Goal: Task Accomplishment & Management: Use online tool/utility

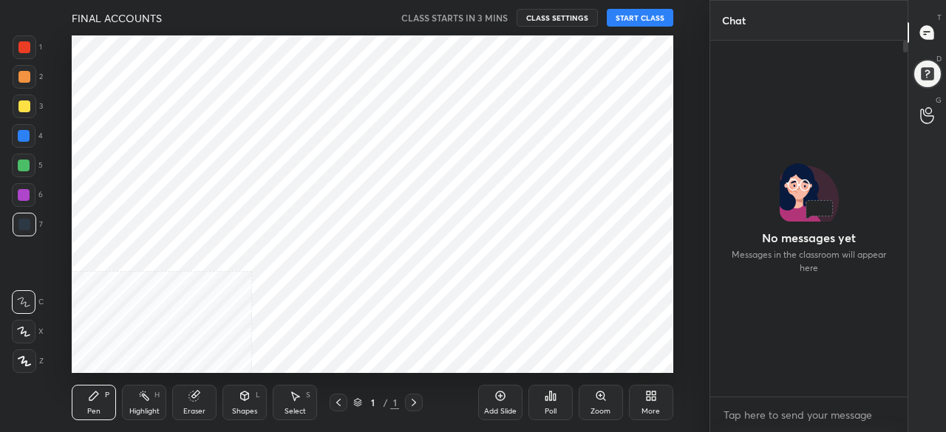
scroll to position [229, 193]
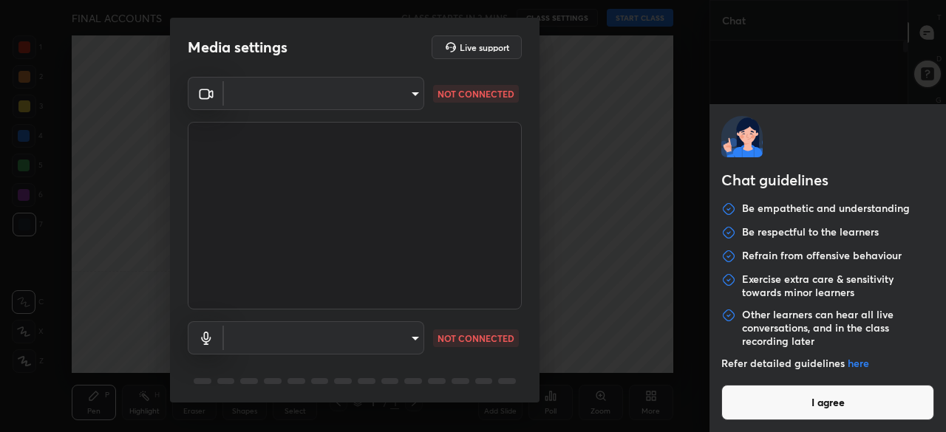
click at [770, 421] on body "1 2 3 4 5 6 7 C X Z C X Z E E Erase all H H FINAL ACCOUNTS CLASS STARTS IN 3 MI…" at bounding box center [473, 216] width 946 height 432
click at [789, 398] on button "I agree" at bounding box center [827, 402] width 213 height 35
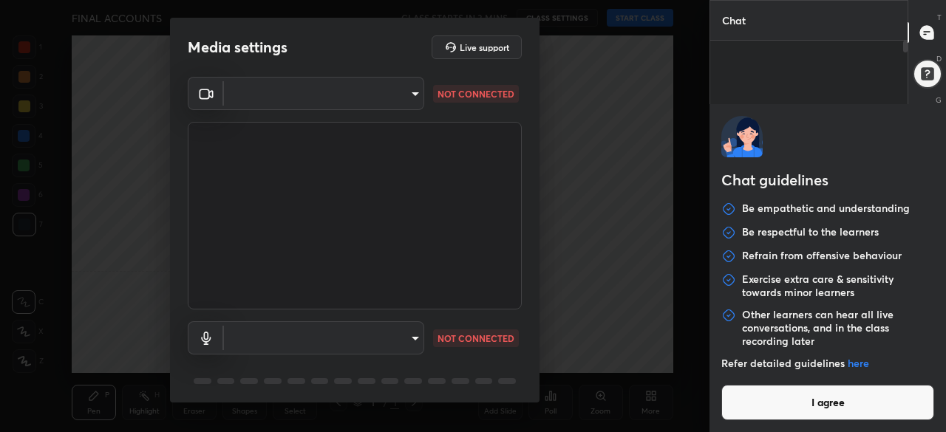
type textarea "x"
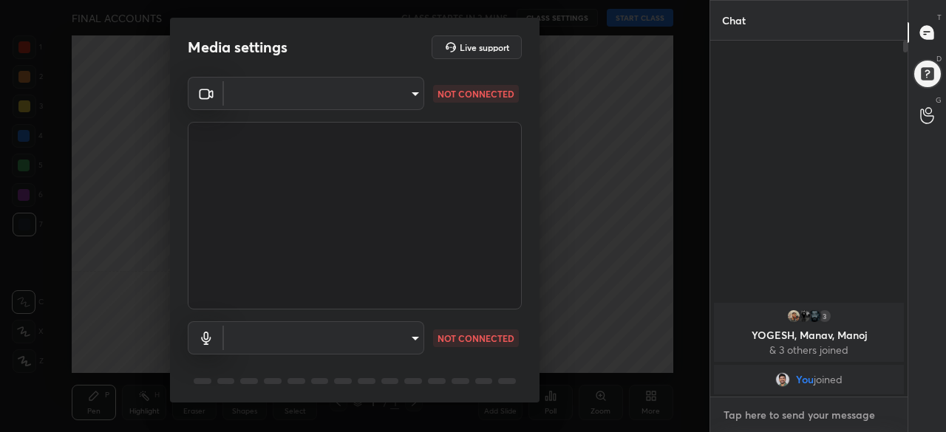
type textarea "s"
type textarea "x"
type textarea "se"
type textarea "x"
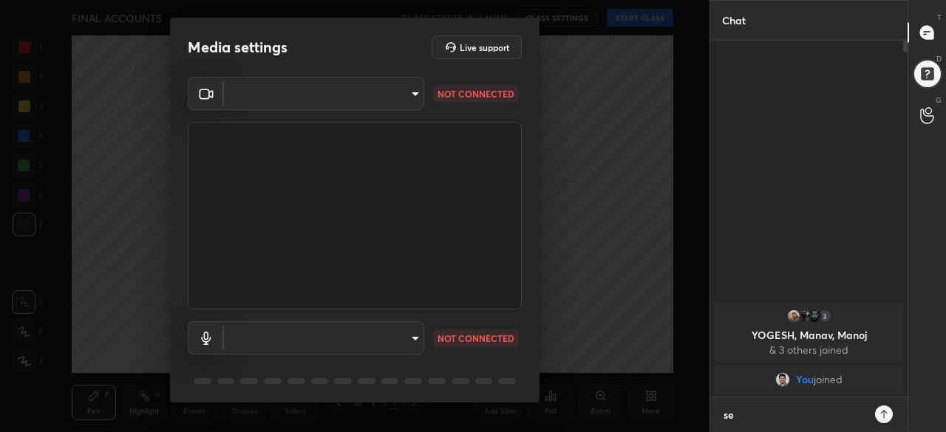
scroll to position [229, 193]
type textarea "ses"
type textarea "x"
type textarea "sess"
type textarea "x"
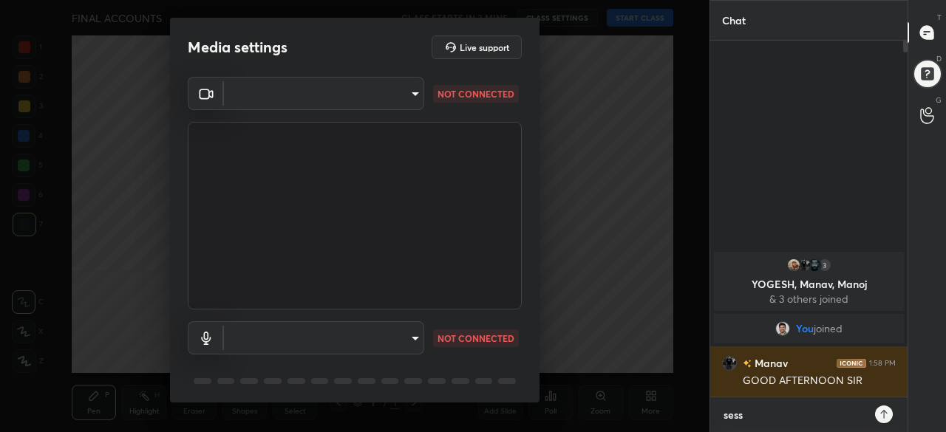
type textarea "sessi"
type textarea "x"
type textarea "sessio"
type textarea "x"
type textarea "session"
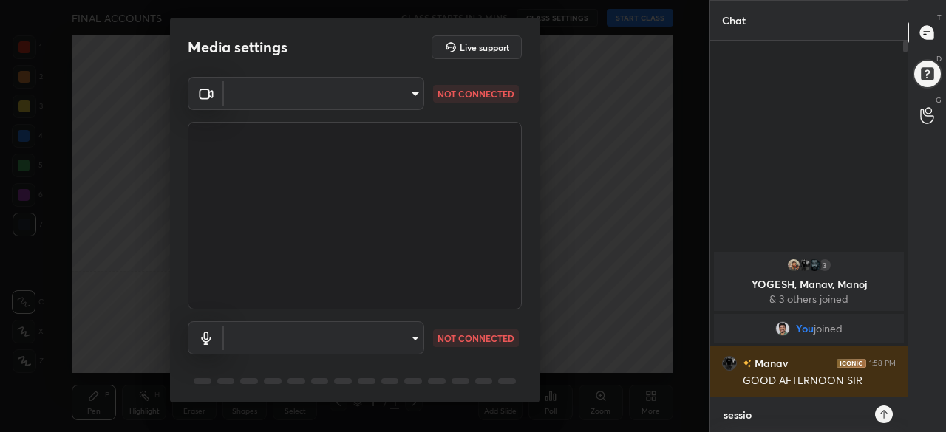
type textarea "x"
type textarea "session"
type textarea "x"
type textarea "session a"
type textarea "x"
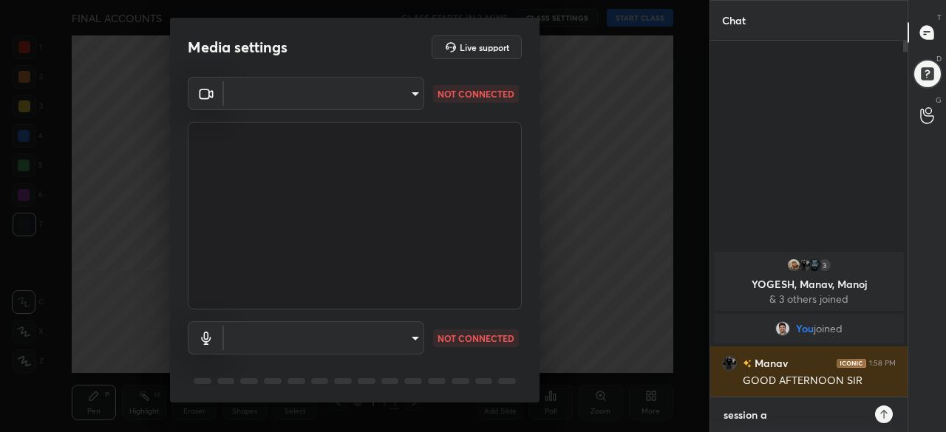
type textarea "session at"
type textarea "x"
type textarea "session at"
type textarea "x"
type textarea "session at"
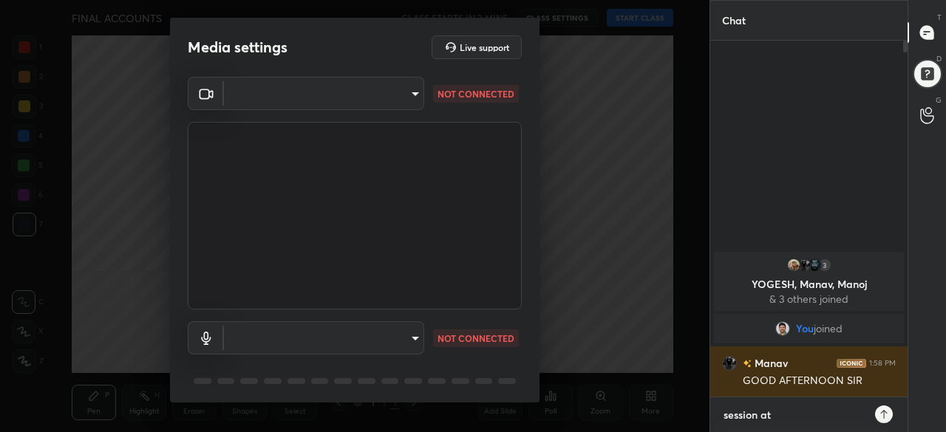
type textarea "x"
type textarea "session a"
type textarea "x"
type textarea "session"
type textarea "x"
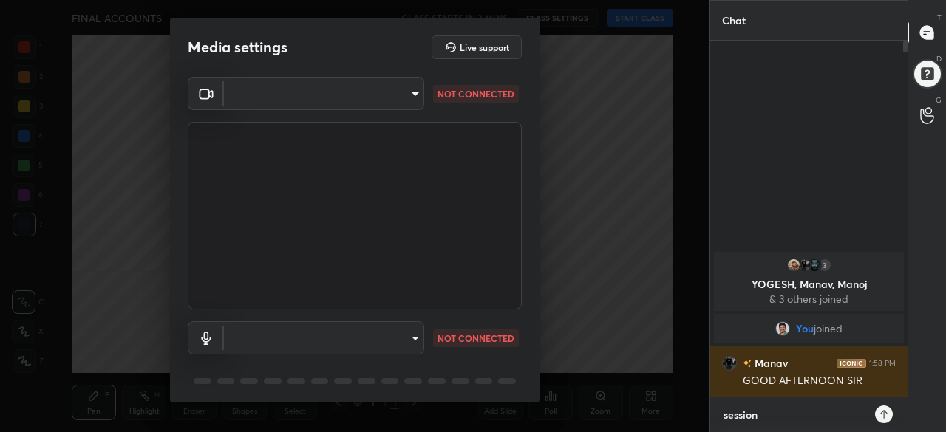
type textarea "session"
type textarea "x"
type textarea "sessio"
type textarea "x"
type textarea "sessi"
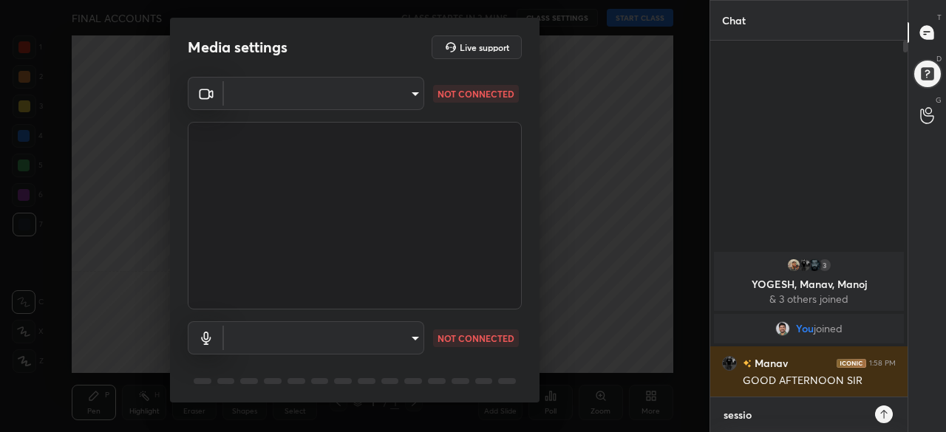
type textarea "x"
type textarea "sess"
type textarea "x"
type textarea "ses"
type textarea "x"
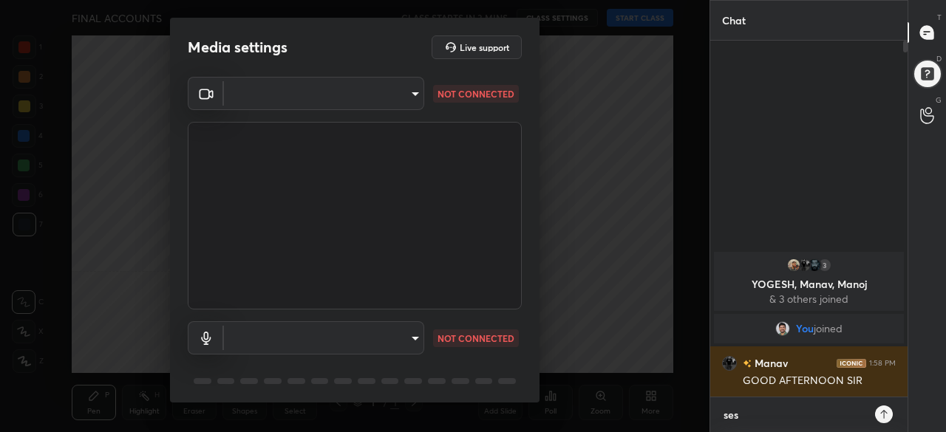
type textarea "se"
type textarea "x"
type textarea "s"
type textarea "x"
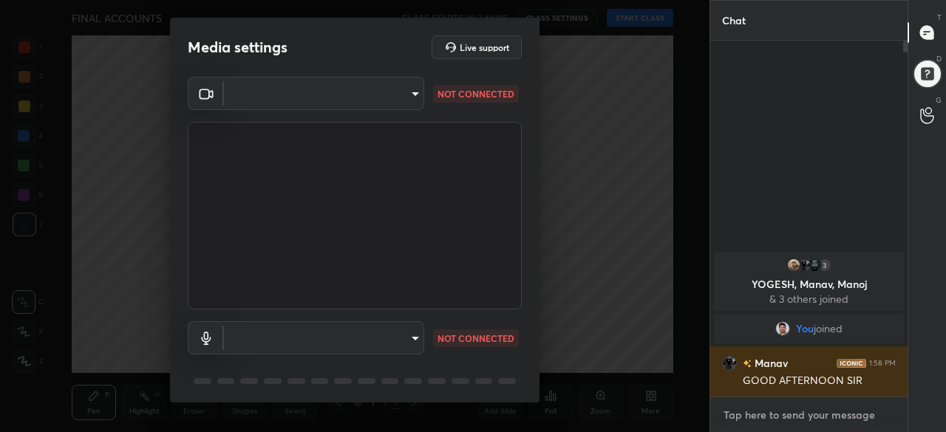
type textarea "c"
type textarea "x"
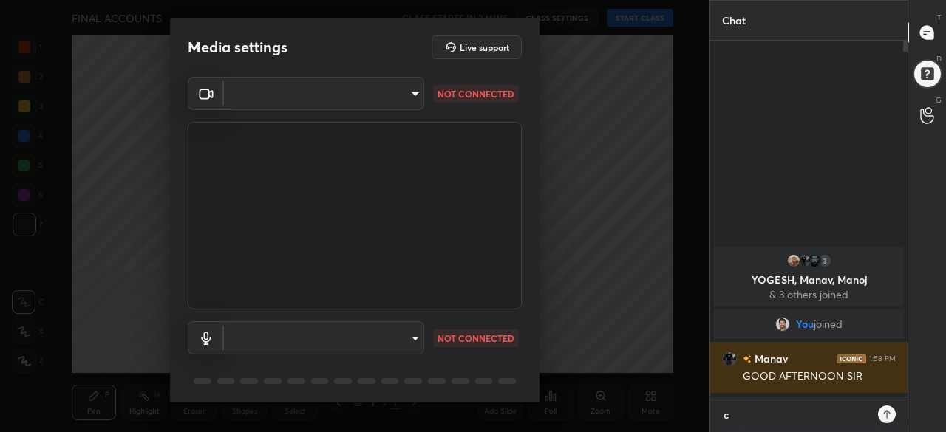
type textarea "cl"
type textarea "x"
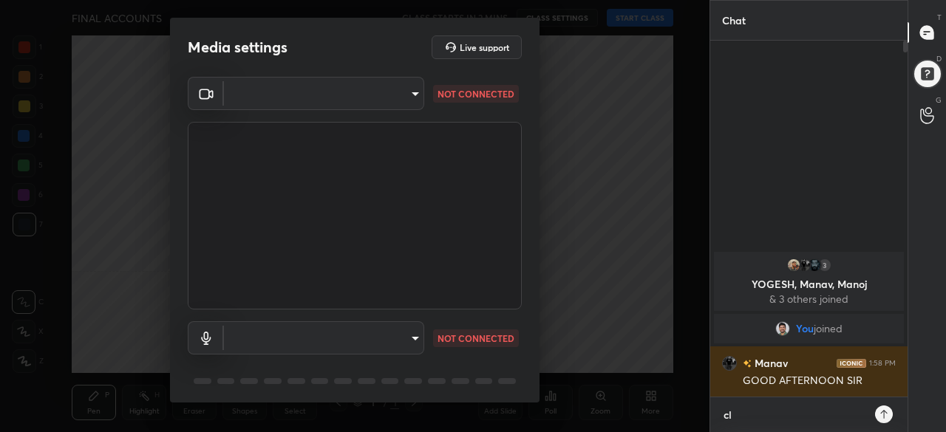
type textarea "cla"
type textarea "x"
type textarea "clas"
type textarea "x"
type textarea "class"
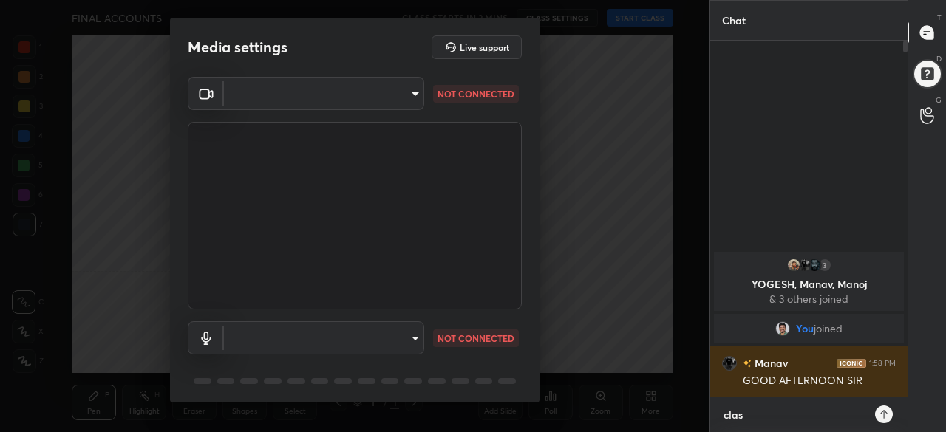
type textarea "x"
type textarea "class"
type textarea "x"
type textarea "class a"
type textarea "x"
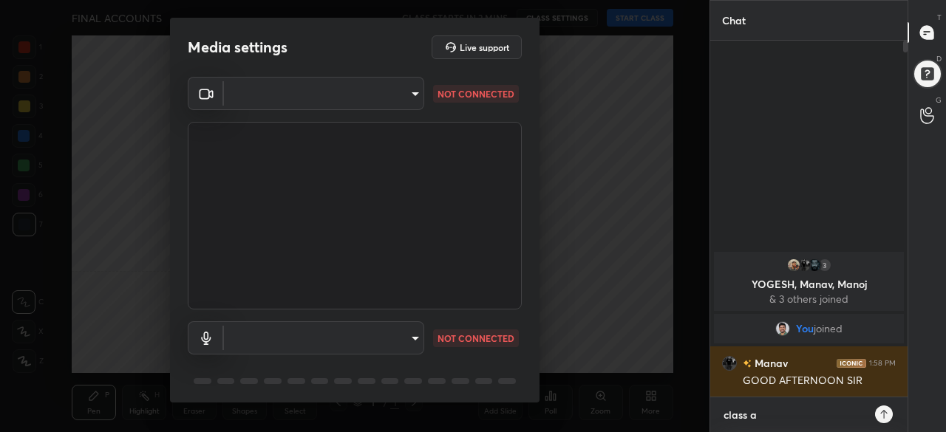
type textarea "class at"
type textarea "x"
type textarea "class at"
type textarea "x"
type textarea "class at 6"
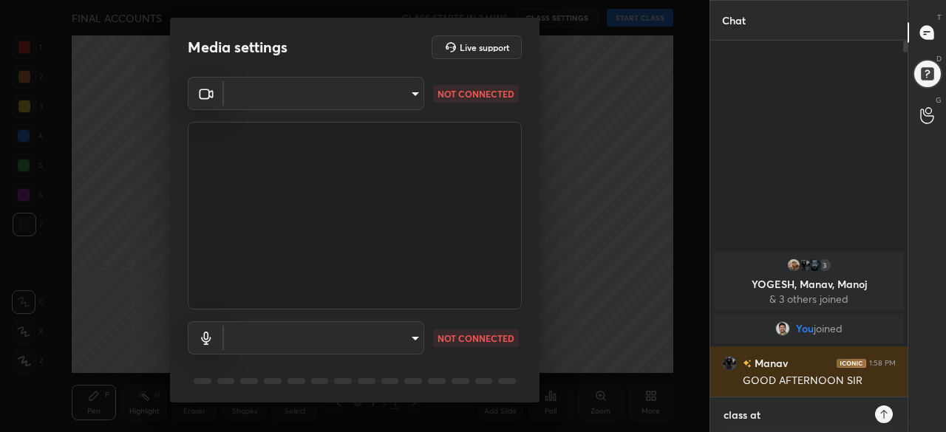
type textarea "x"
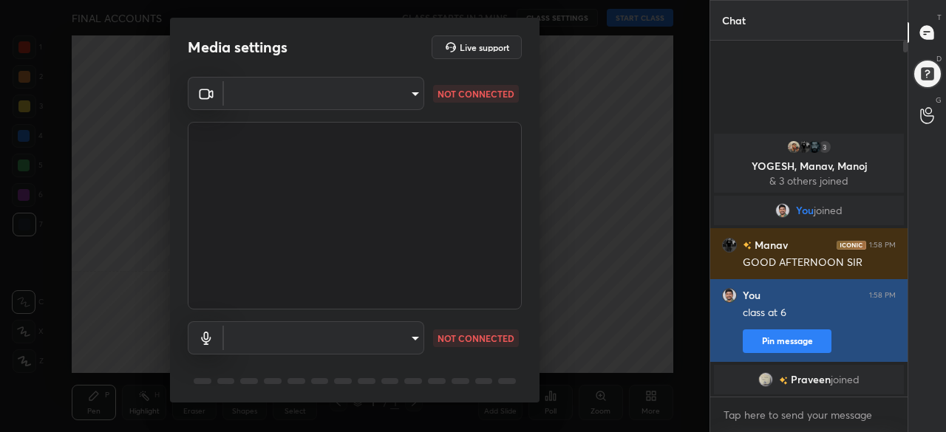
type textarea "x"
click at [795, 342] on button "Pin message" at bounding box center [787, 342] width 89 height 24
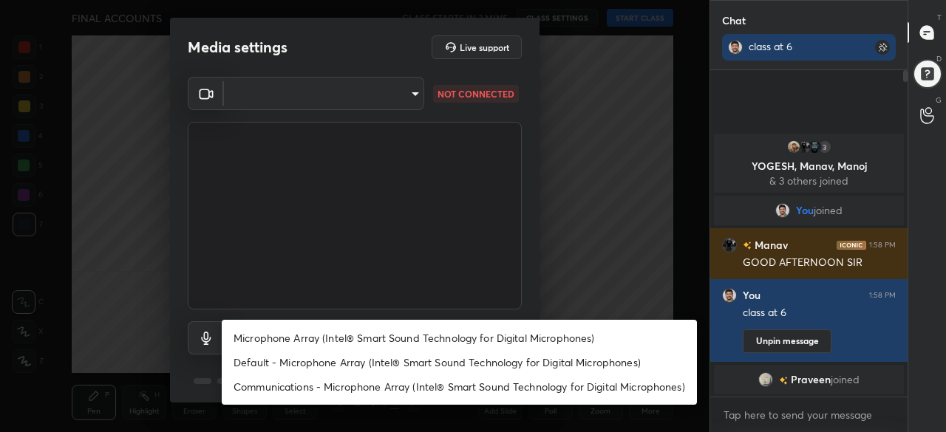
click at [404, 333] on body "1 2 3 4 5 6 7 C X Z C X Z E E Erase all H H FINAL ACCOUNTS CLASS STARTS IN 2 MI…" at bounding box center [473, 216] width 946 height 432
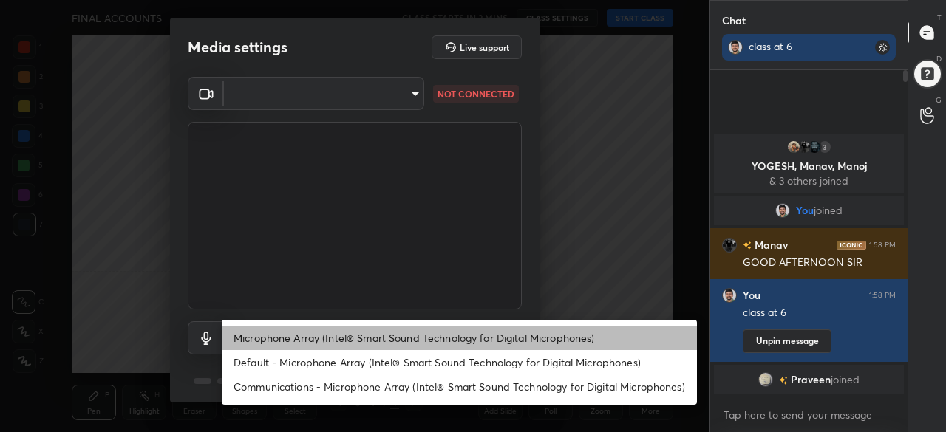
click at [313, 339] on li "Microphone Array (Intel® Smart Sound Technology for Digital Microphones)" at bounding box center [459, 338] width 475 height 24
type input "b1bd922ee500d9898b3ea3415a23f9daac0a73a4898a236988a960e97a41cc39"
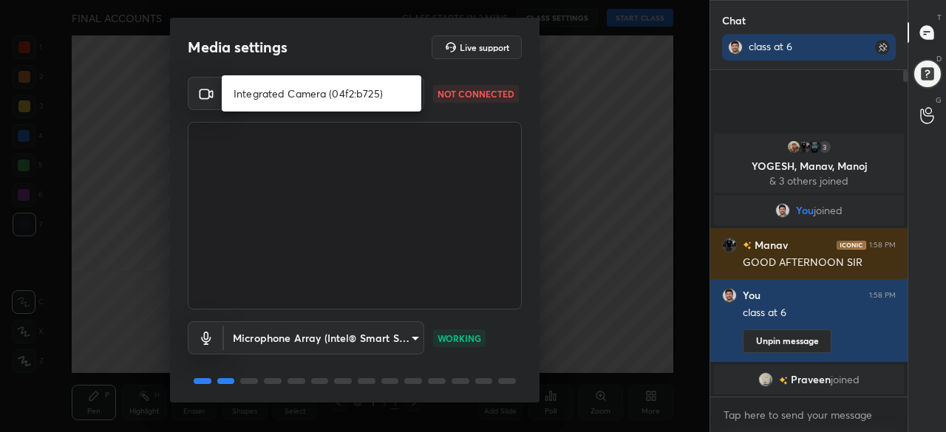
click at [414, 91] on body "1 2 3 4 5 6 7 C X Z C X Z E E Erase all H H FINAL ACCOUNTS CLASS STARTS IN 2 MI…" at bounding box center [473, 216] width 946 height 432
click at [356, 92] on li "Integrated Camera (04f2:b725)" at bounding box center [322, 93] width 200 height 24
type input "7cc5a0e91b014e2b7af4bdd2a2cd3340d8d6e922d5a1f52d05f96efc18486ff4"
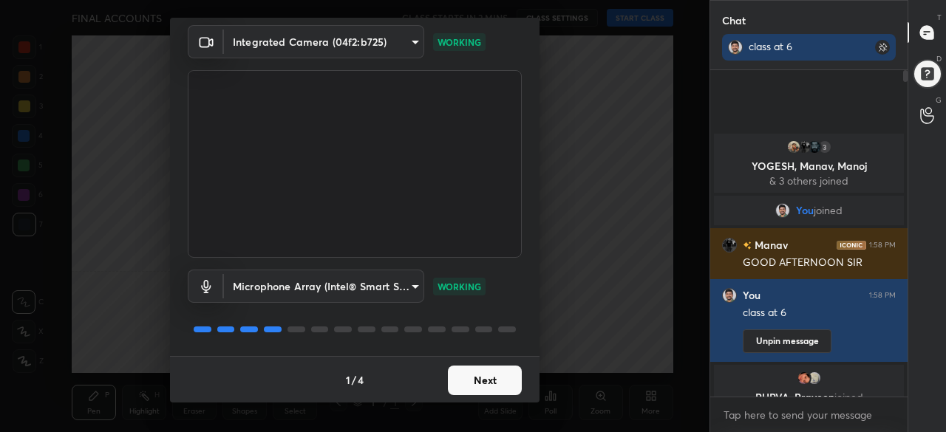
click at [477, 374] on button "Next" at bounding box center [485, 381] width 74 height 30
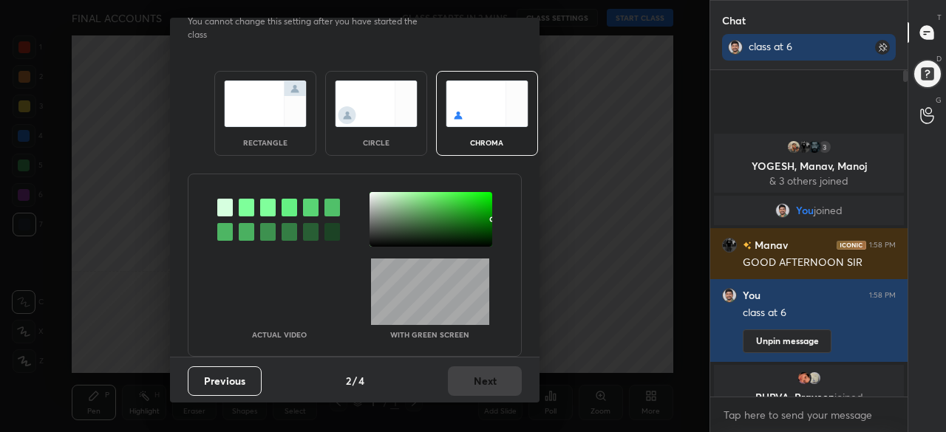
click at [486, 376] on div "Previous 2 / 4 Next" at bounding box center [355, 380] width 370 height 47
click at [488, 121] on img at bounding box center [487, 104] width 83 height 47
click at [372, 92] on img at bounding box center [376, 104] width 83 height 47
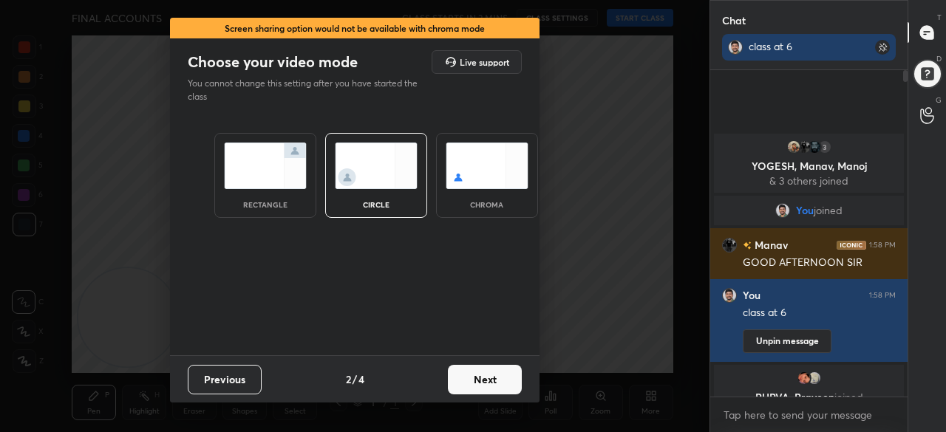
click at [489, 150] on img at bounding box center [487, 166] width 83 height 47
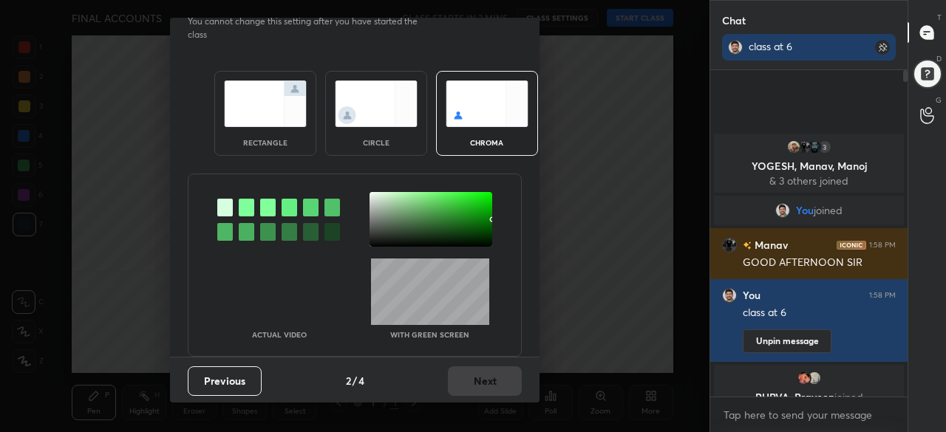
click at [355, 123] on img at bounding box center [376, 104] width 83 height 47
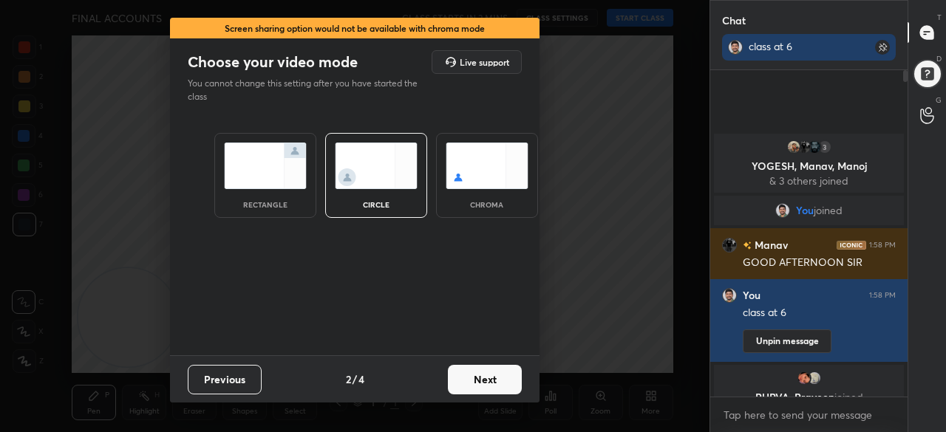
click at [467, 373] on button "Next" at bounding box center [485, 380] width 74 height 30
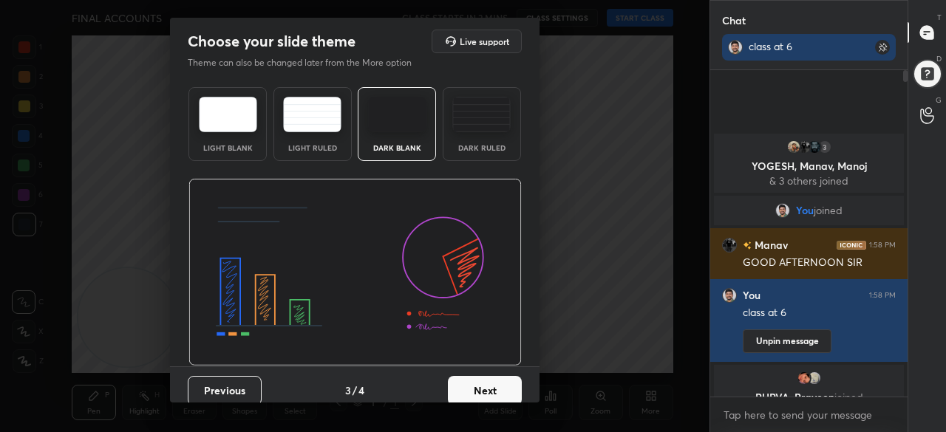
click at [483, 391] on button "Next" at bounding box center [485, 391] width 74 height 30
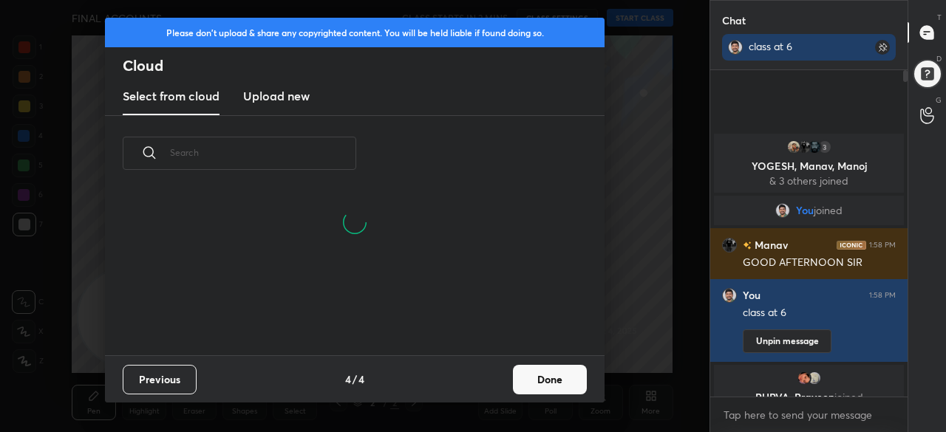
click at [548, 381] on button "Done" at bounding box center [550, 380] width 74 height 30
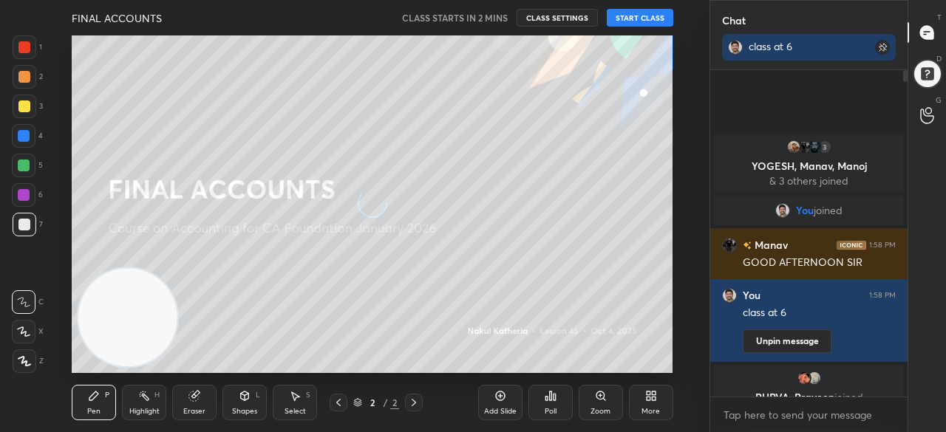
scroll to position [0, 0]
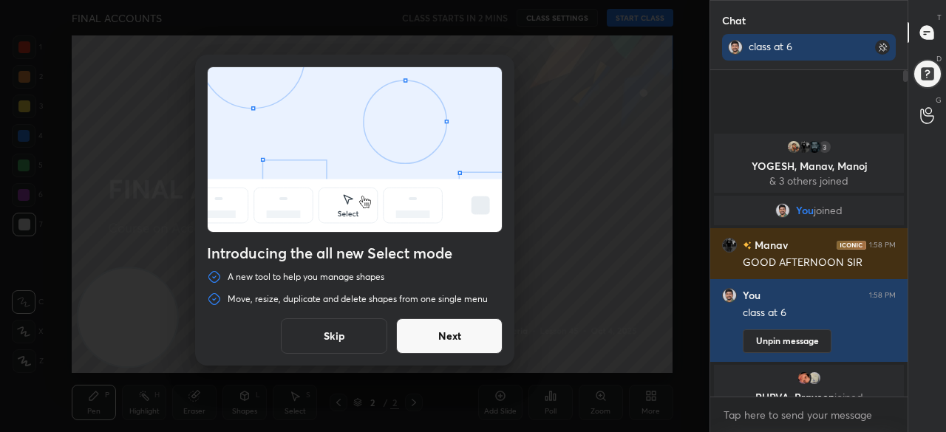
click at [444, 339] on button "Next" at bounding box center [449, 336] width 106 height 35
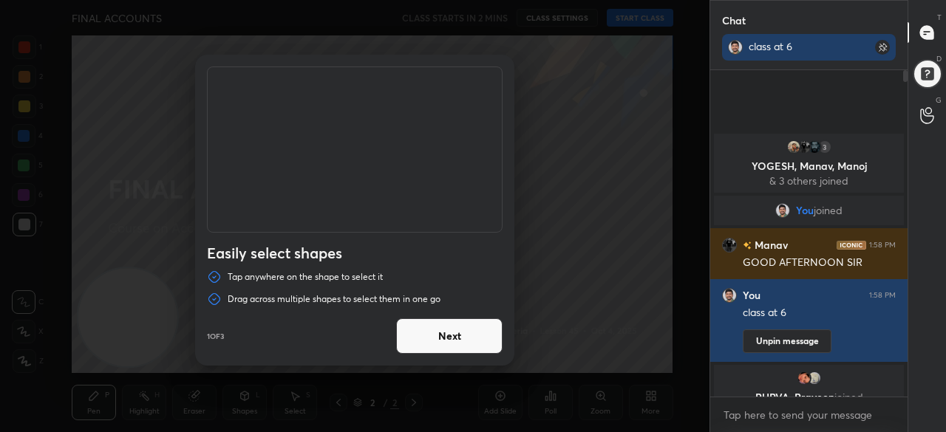
click at [443, 339] on button "Next" at bounding box center [449, 336] width 106 height 35
click at [446, 327] on button "Next" at bounding box center [449, 336] width 106 height 35
click at [446, 327] on button "Done" at bounding box center [449, 336] width 106 height 35
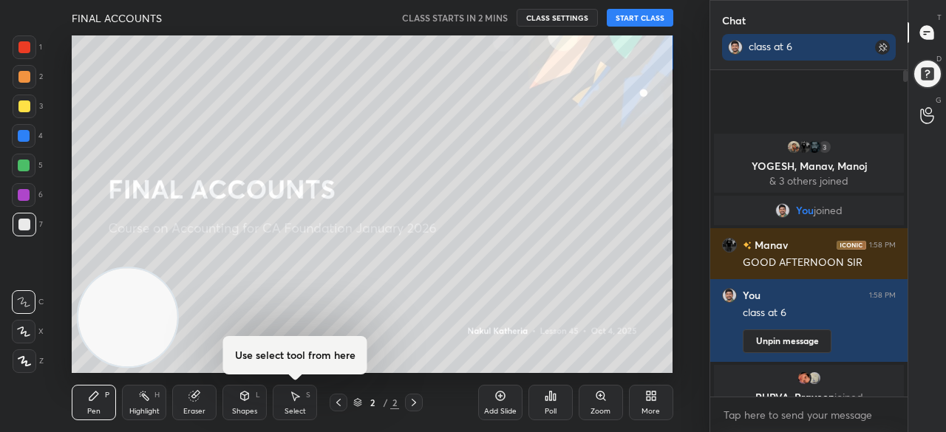
click at [632, 23] on button "START CLASS" at bounding box center [640, 18] width 67 height 18
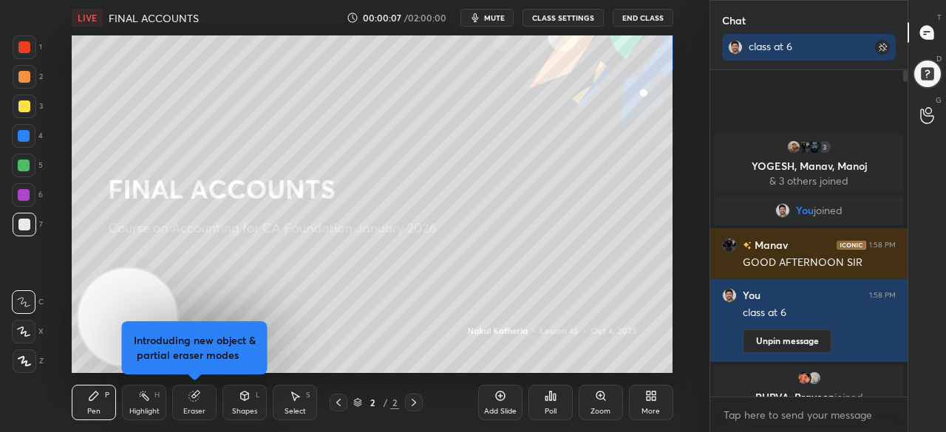
click at [640, 16] on button "End Class" at bounding box center [643, 18] width 61 height 18
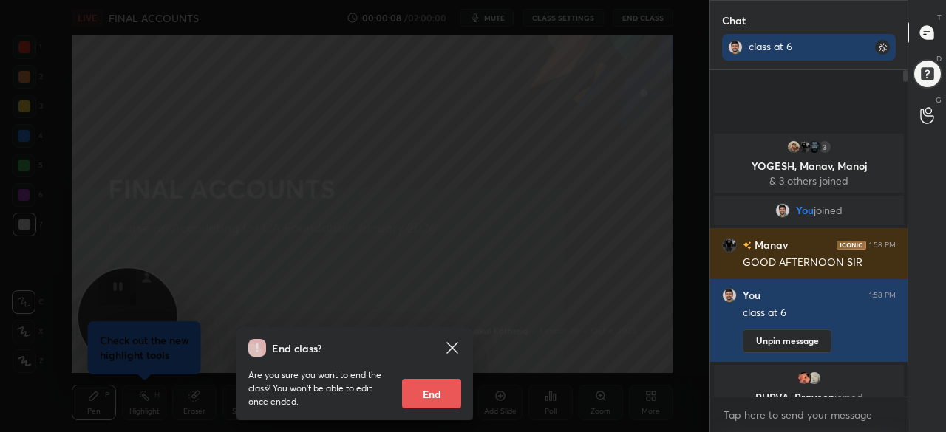
click at [420, 400] on button "End" at bounding box center [431, 394] width 59 height 30
type textarea "x"
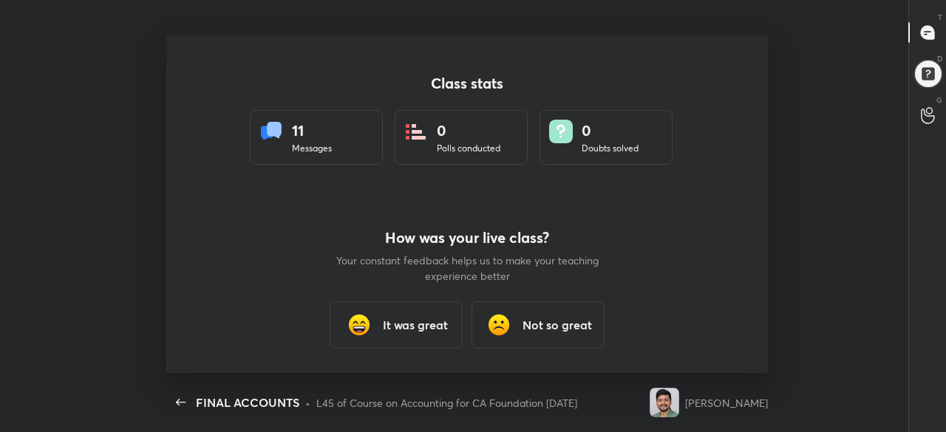
scroll to position [338, 934]
